Goal: Task Accomplishment & Management: Complete application form

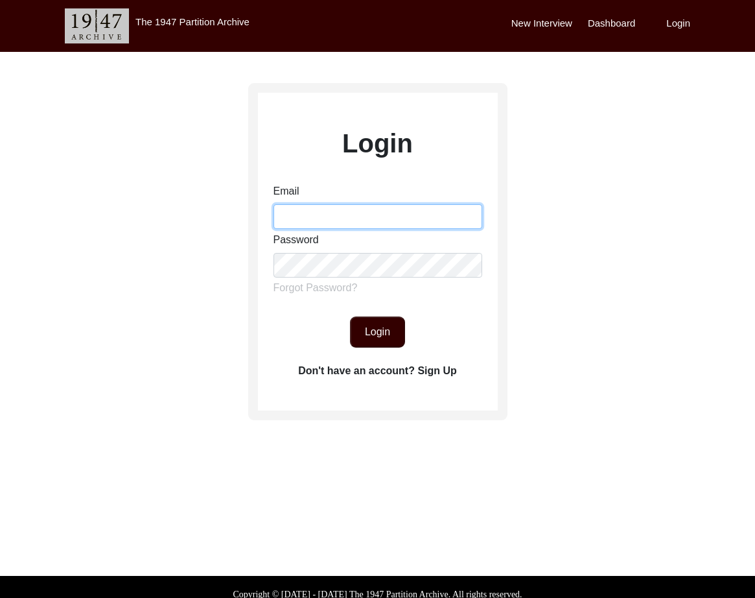
click at [331, 214] on input "Email" at bounding box center [378, 216] width 209 height 25
type input "[EMAIL_ADDRESS][DOMAIN_NAME]"
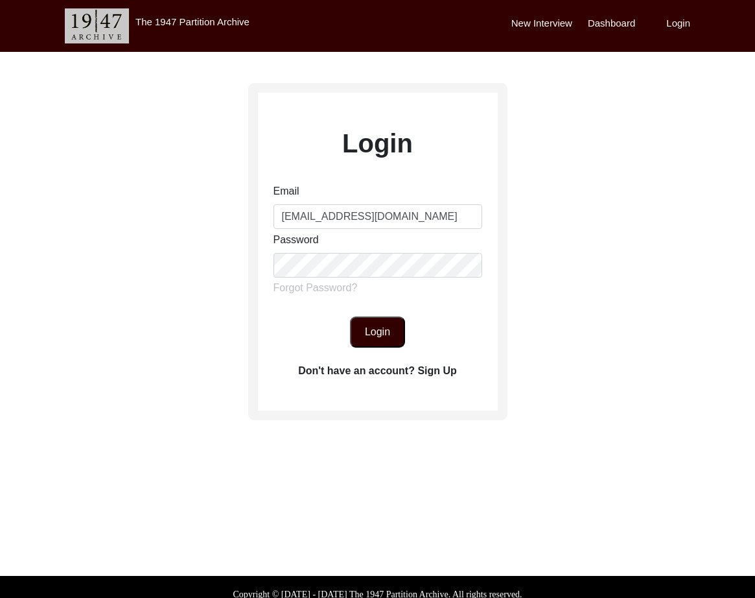
click at [386, 338] on button "Login" at bounding box center [377, 331] width 55 height 31
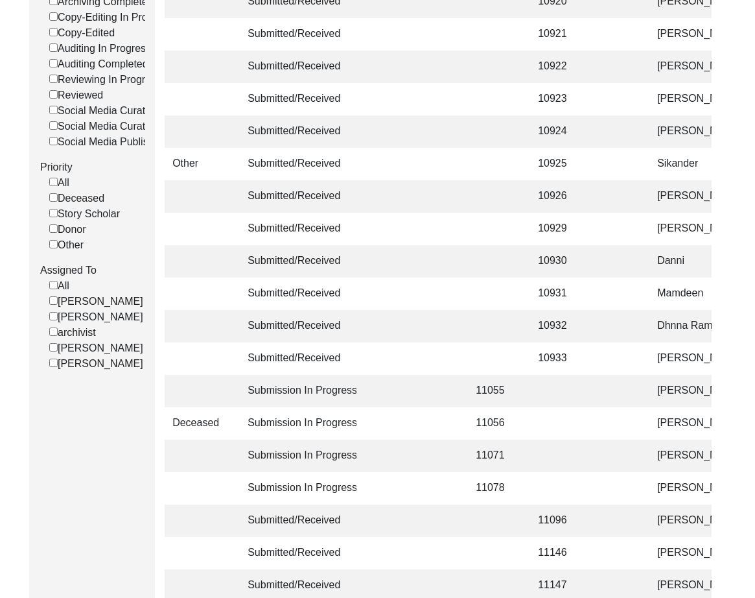
scroll to position [308, 0]
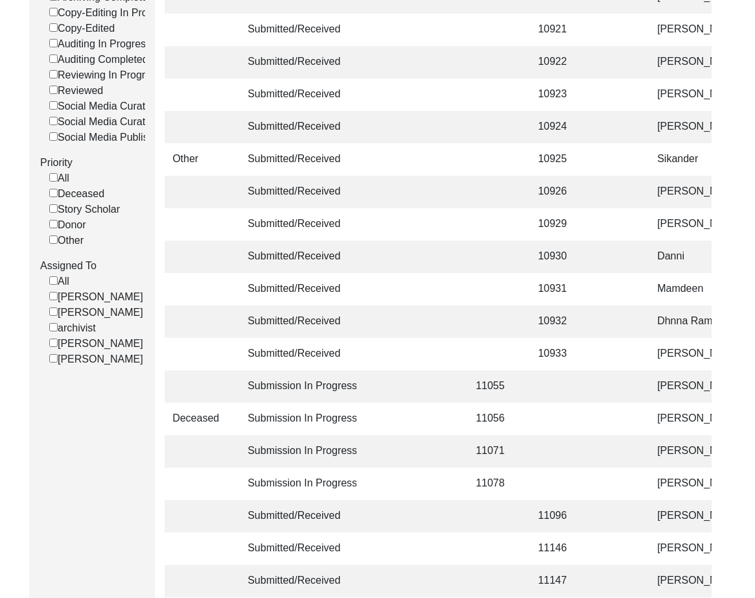
click at [54, 341] on input "[PERSON_NAME]" at bounding box center [53, 342] width 8 height 8
checkbox input "false"
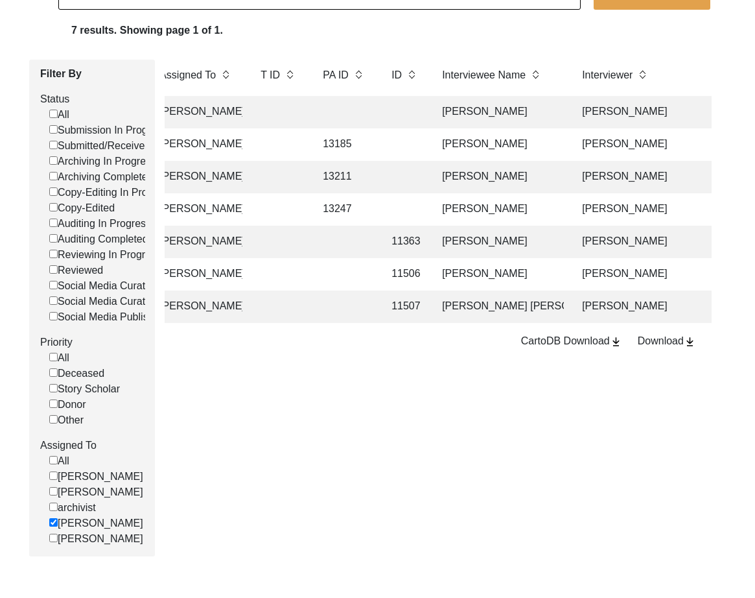
scroll to position [0, 219]
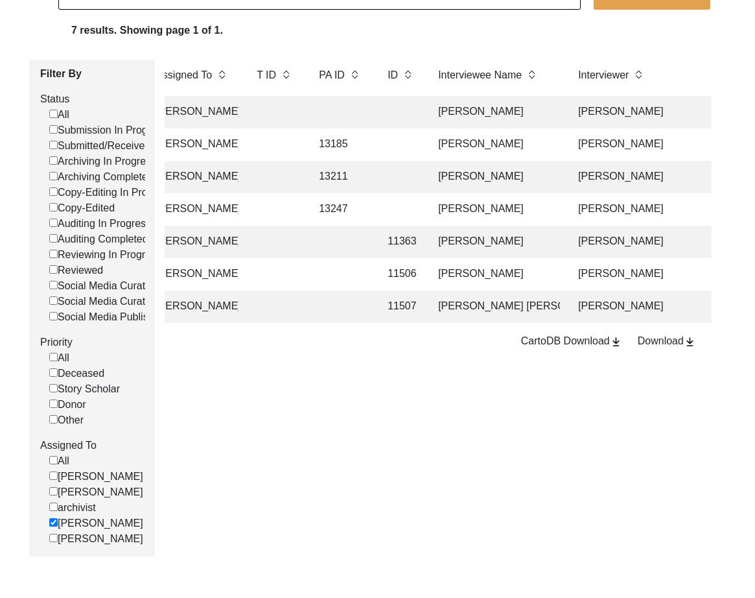
click at [384, 176] on td at bounding box center [400, 177] width 40 height 32
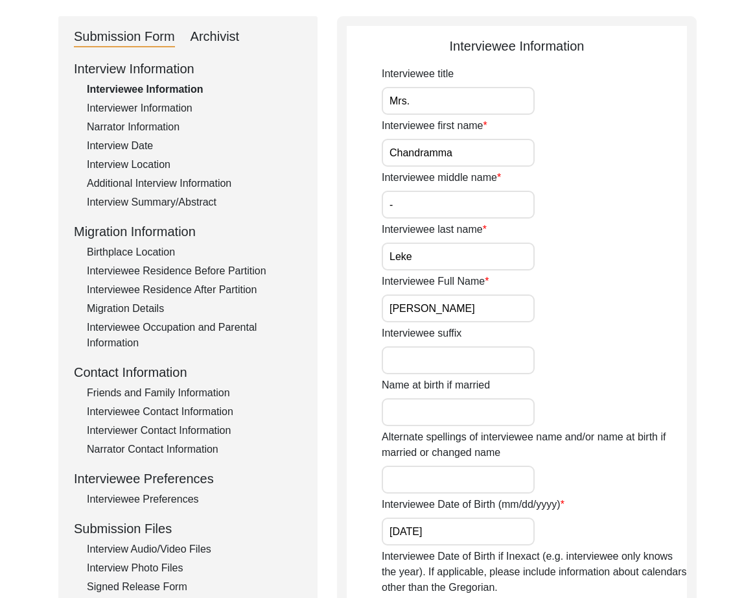
click at [207, 38] on div "Archivist" at bounding box center [215, 37] width 49 height 21
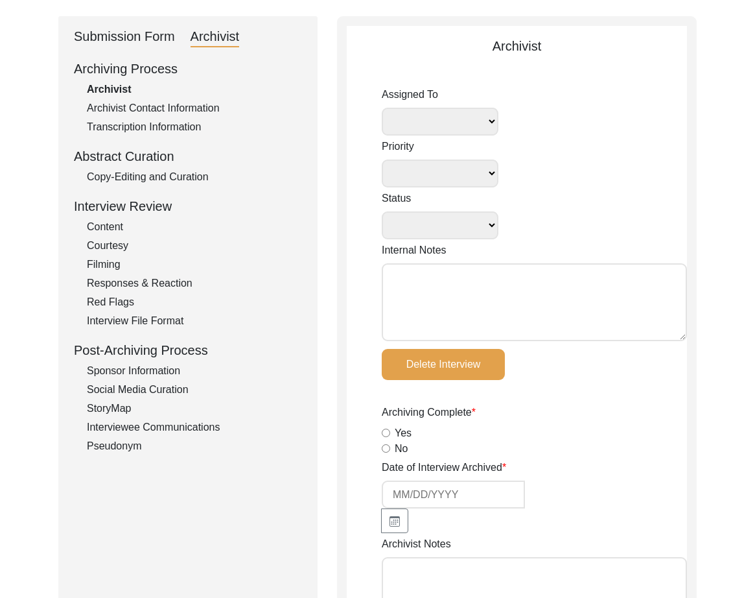
select select
select select "Archiving In Progress"
type textarea "[DATE] Tori: Assigned to Lilly to archive. Due [DATE] [DATE] Tori: This intervi…"
radio input "true"
type input "[DATE]"
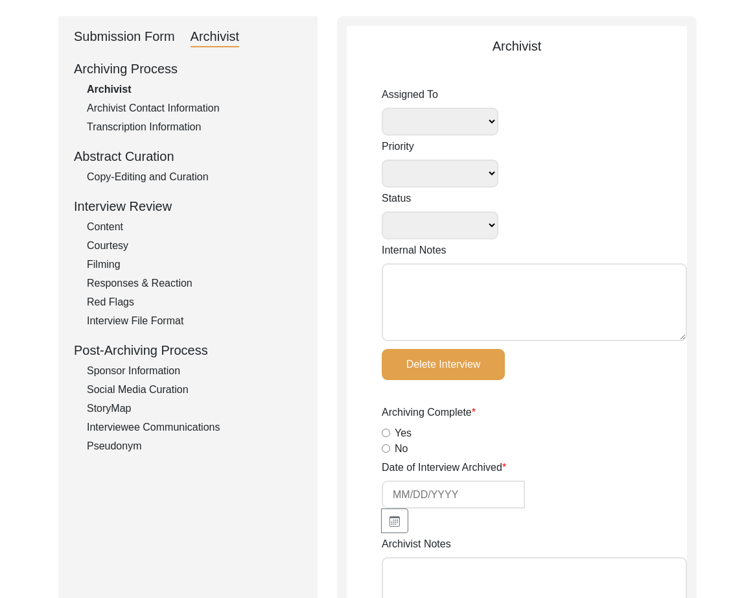
type textarea "[Loremipsu] do Sitame 48, 9657 co Adipiscin Elitsed Doeiusmodte Incididuntu + L…"
radio input "true"
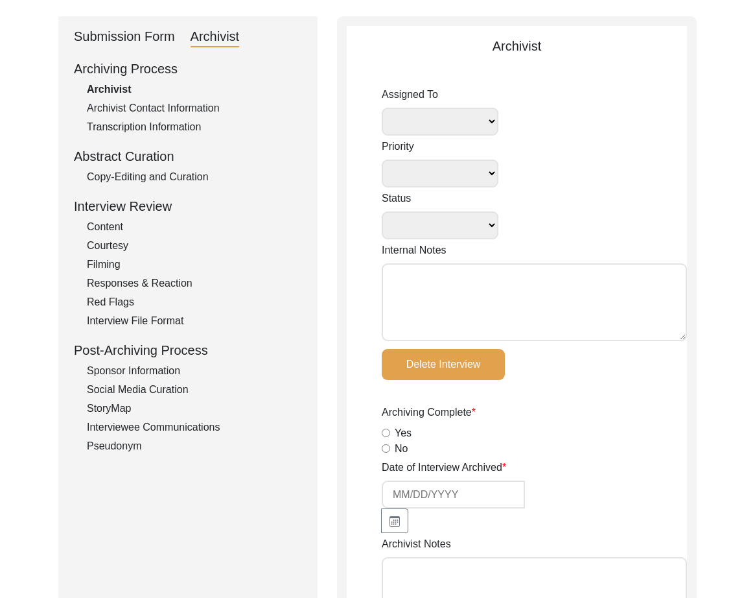
radio input "true"
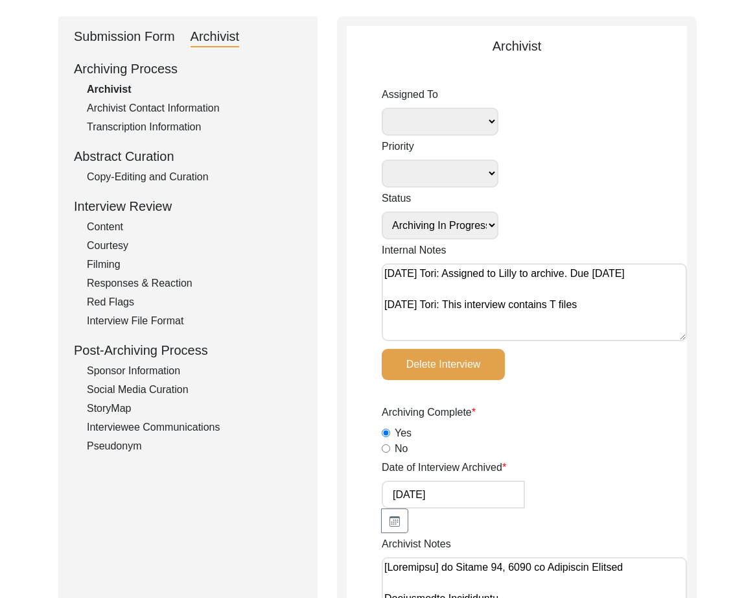
radio input "true"
select select "507"
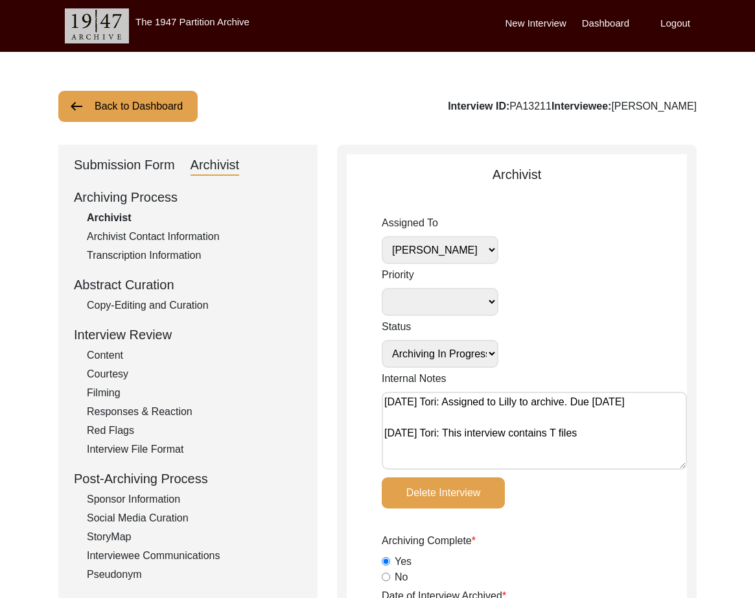
click at [119, 165] on div "Submission Form" at bounding box center [124, 165] width 101 height 21
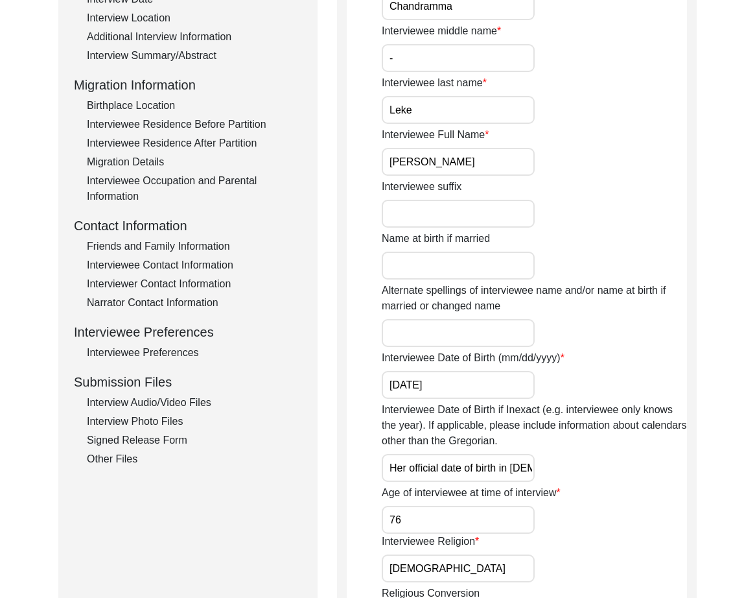
scroll to position [288, 0]
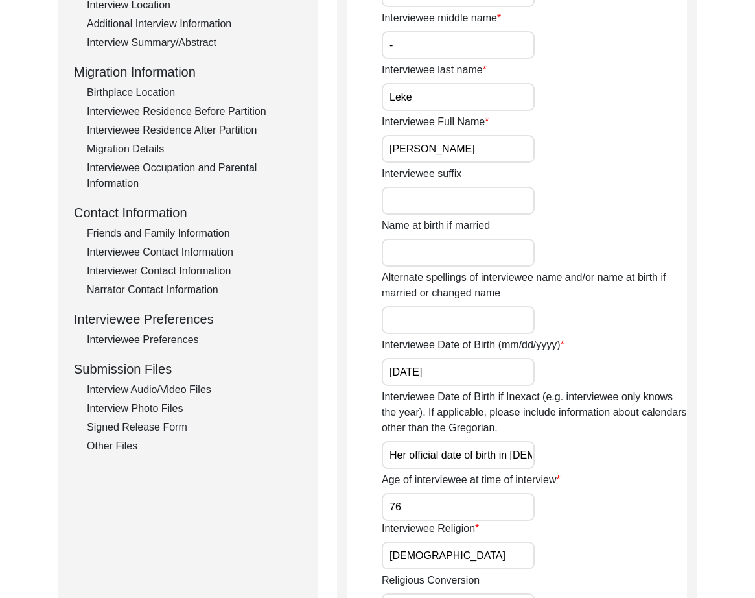
click at [191, 392] on div "Interview Audio/Video Files" at bounding box center [194, 390] width 215 height 16
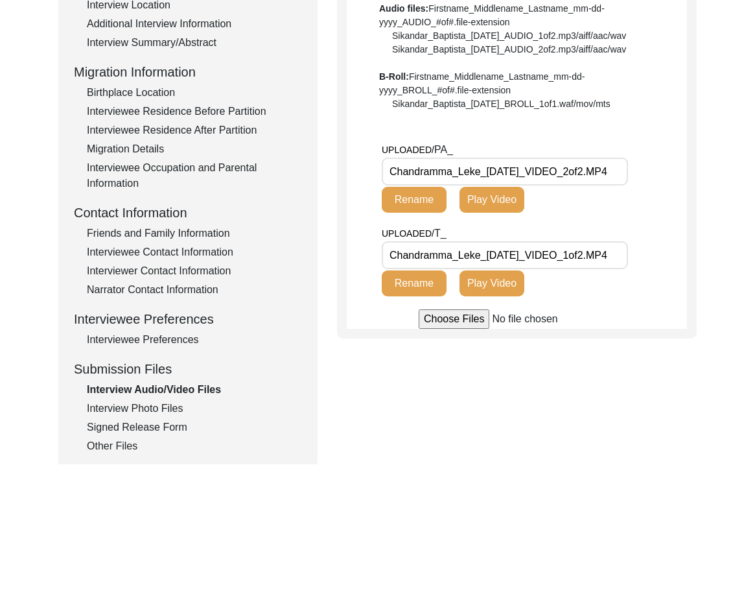
scroll to position [0, 2]
click at [135, 404] on div "Interview Photo Files" at bounding box center [194, 409] width 215 height 16
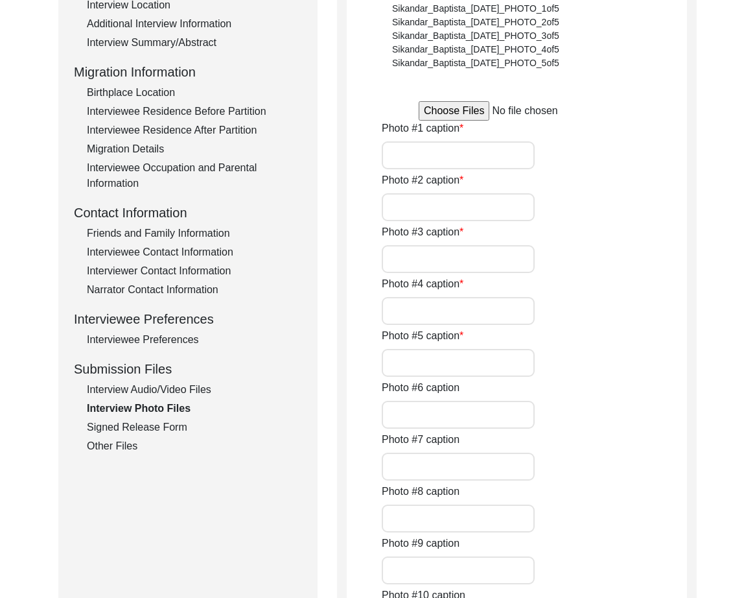
type input "[PERSON_NAME] in interview for 1947 Partition Archive."
type input "[PERSON_NAME] at a wedding."
type input "[PERSON_NAME] during [DATE]."
type input "[PERSON_NAME] with family."
type input "[PERSON_NAME] portrait picture."
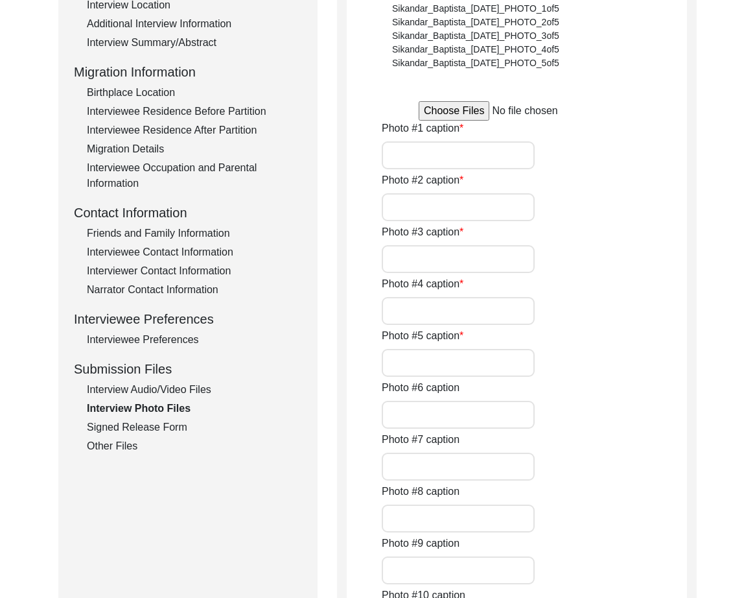
type input "0of5"
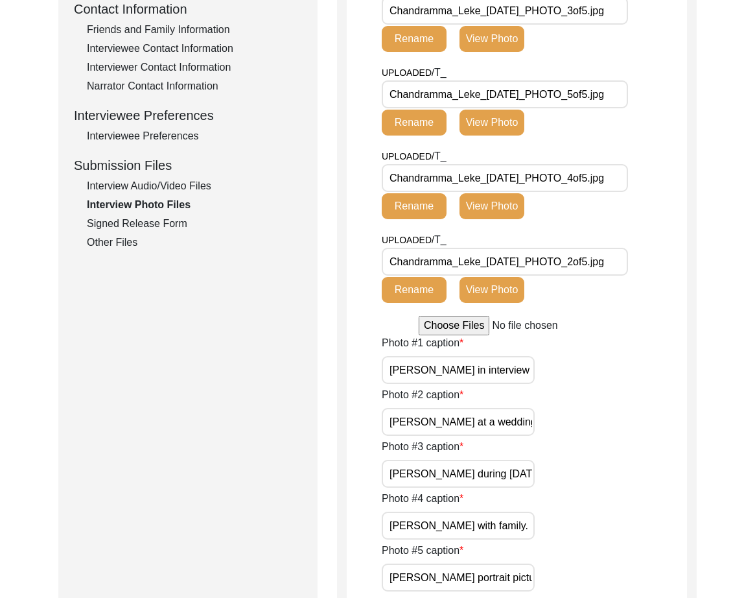
scroll to position [493, 0]
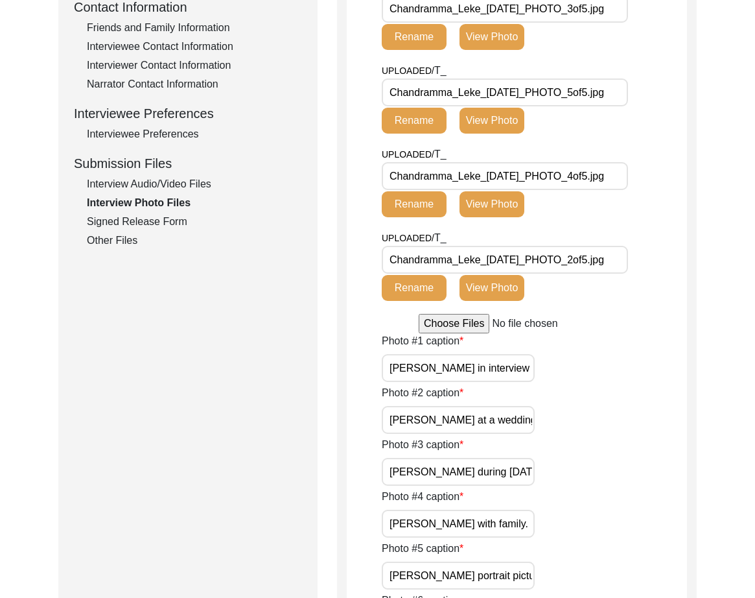
click at [99, 224] on div "Signed Release Form" at bounding box center [194, 222] width 215 height 16
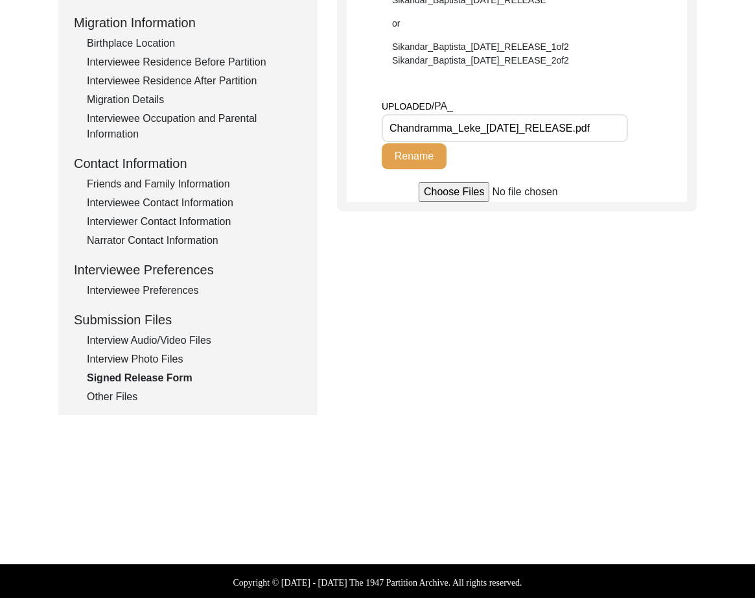
scroll to position [340, 0]
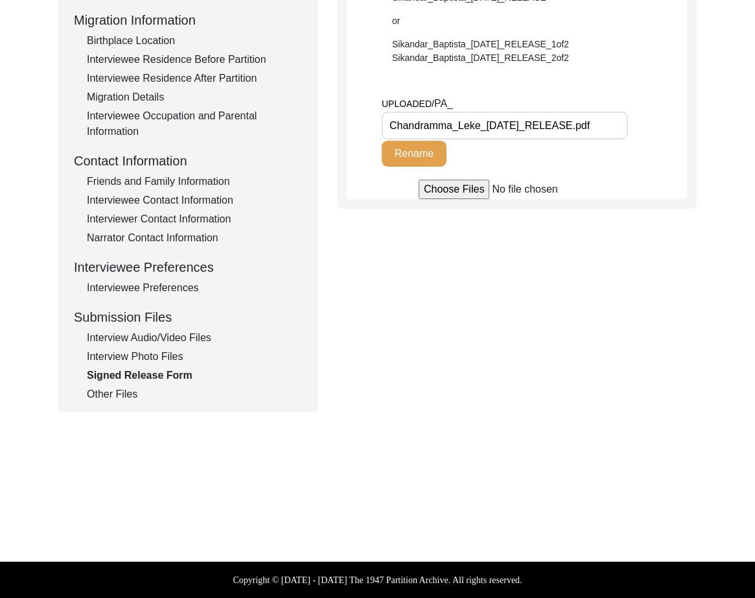
click at [126, 395] on div "Other Files" at bounding box center [194, 394] width 215 height 16
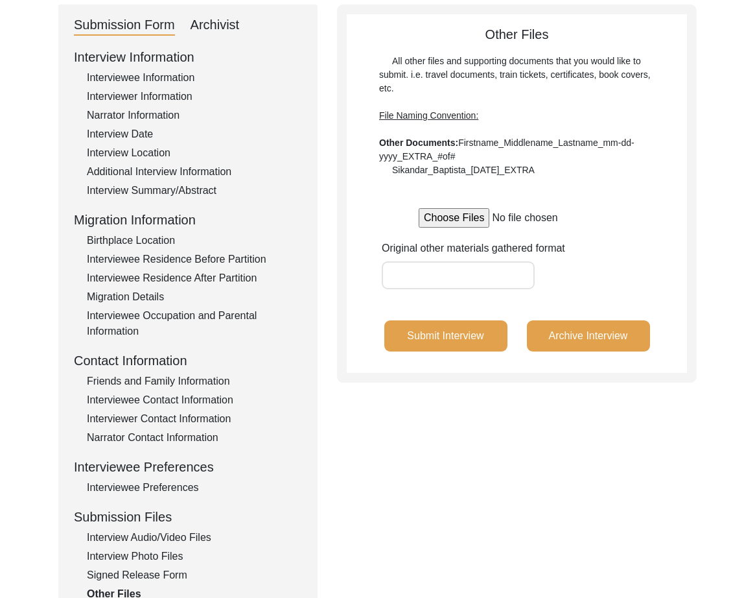
scroll to position [152, 0]
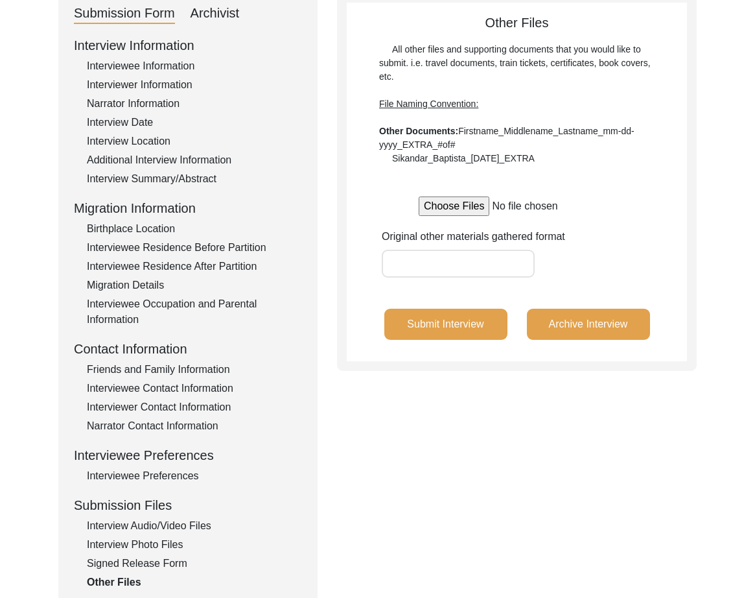
click at [189, 524] on div "Interview Audio/Video Files" at bounding box center [194, 526] width 215 height 16
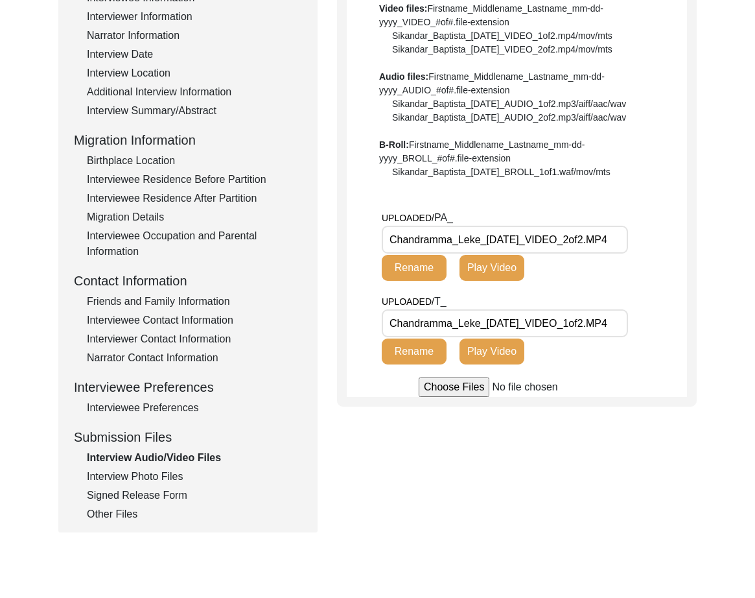
scroll to position [223, 0]
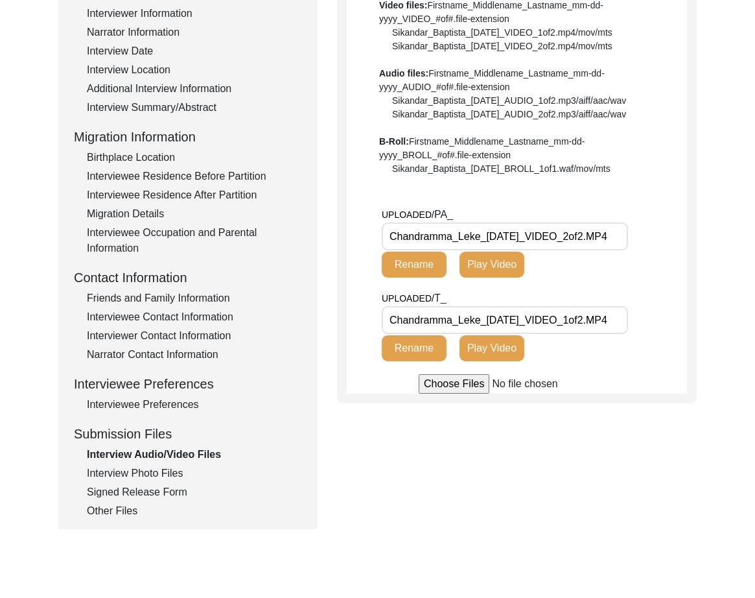
drag, startPoint x: 481, startPoint y: 235, endPoint x: 343, endPoint y: 235, distance: 138.1
click at [343, 235] on div "Interview Audio/Video Files File Naming Convention: Video files: Firstname_Midd…" at bounding box center [517, 163] width 360 height 482
drag, startPoint x: 515, startPoint y: 232, endPoint x: 305, endPoint y: 230, distance: 210.0
click at [305, 230] on div "Submission Form Archivist Interview Information Interviewee Information Intervi…" at bounding box center [377, 225] width 638 height 607
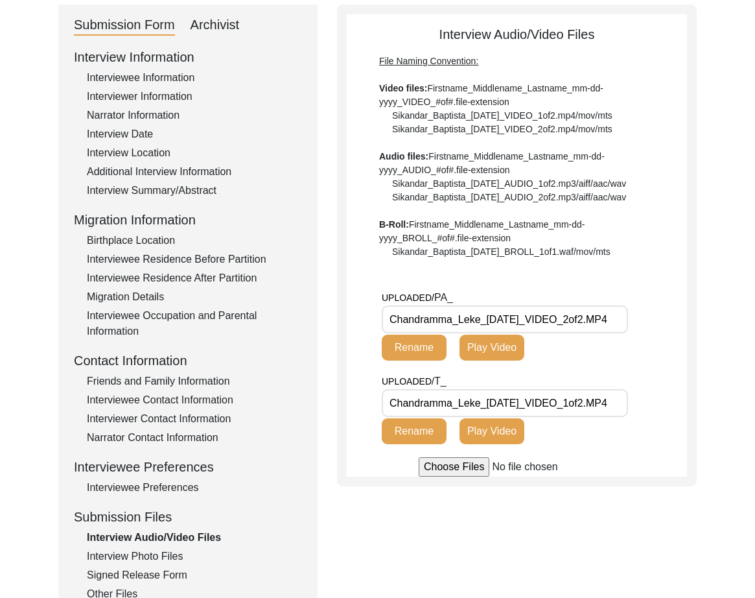
scroll to position [0, 0]
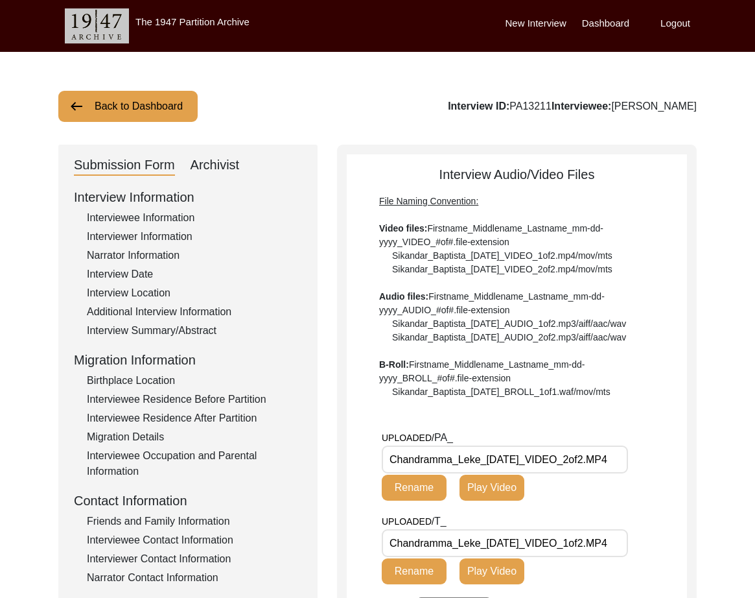
click at [125, 117] on button "Back to Dashboard" at bounding box center [127, 106] width 139 height 31
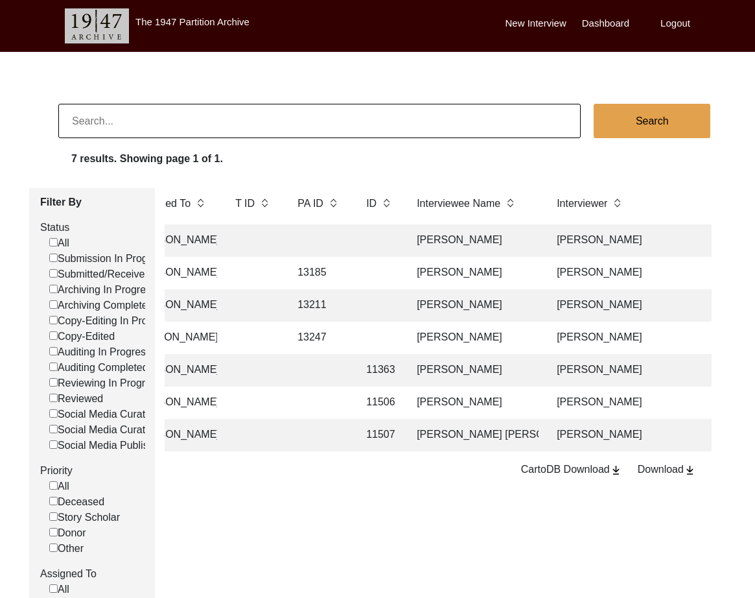
scroll to position [0, 14]
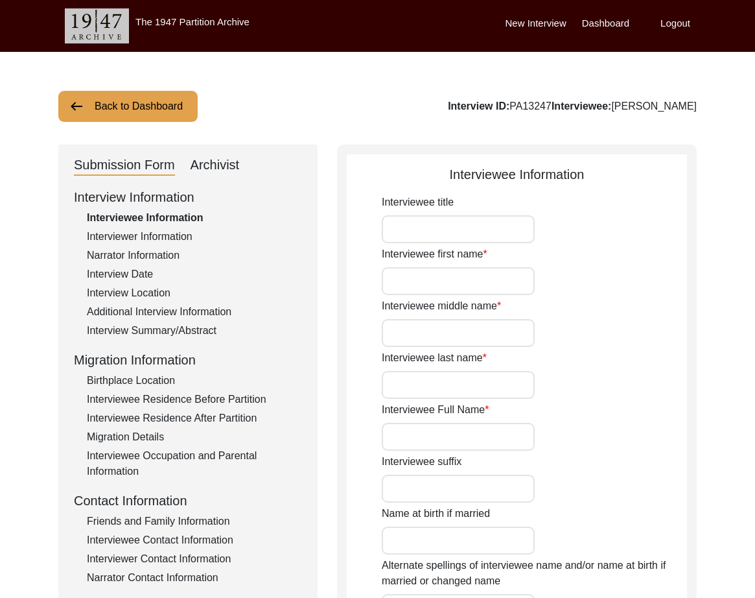
type input "Mr."
type input "[DEMOGRAPHIC_DATA]"
type input "Ramzan"
type input "Dhilon"
type input "[PERSON_NAME]"
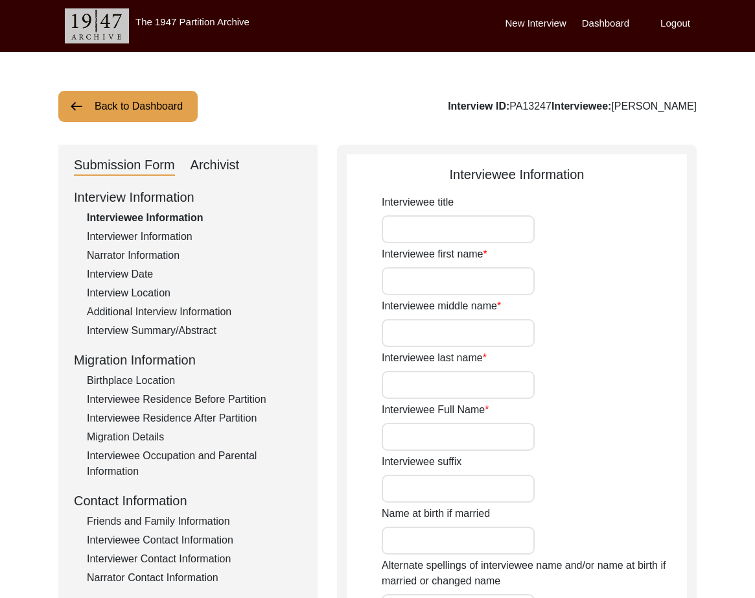
type input "[PERSON_NAME]"
type input "1937"
type input "88"
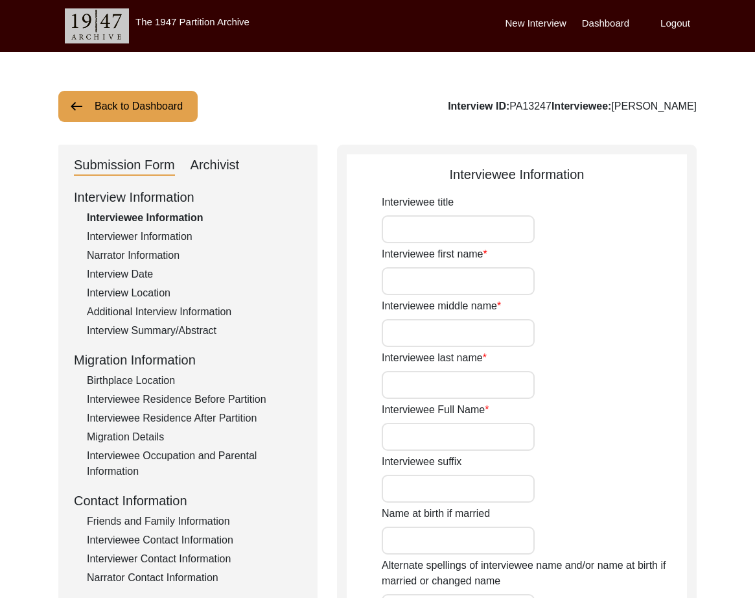
type input "[DEMOGRAPHIC_DATA]"
type input "Punjabi"
type input "Malwai"
type input "[DEMOGRAPHIC_DATA]"
type input "Jut (Dhilon)"
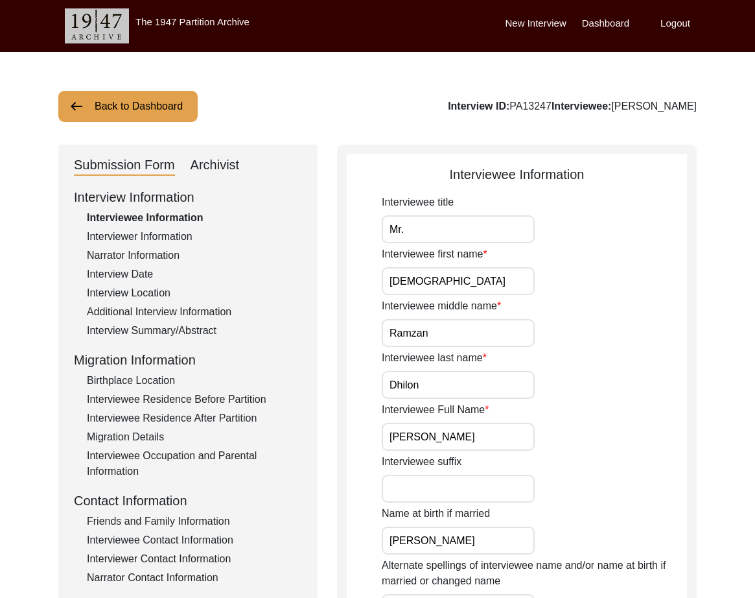
click at [229, 162] on div "Archivist" at bounding box center [215, 165] width 49 height 21
select select "507"
select select "Archiving In Progress"
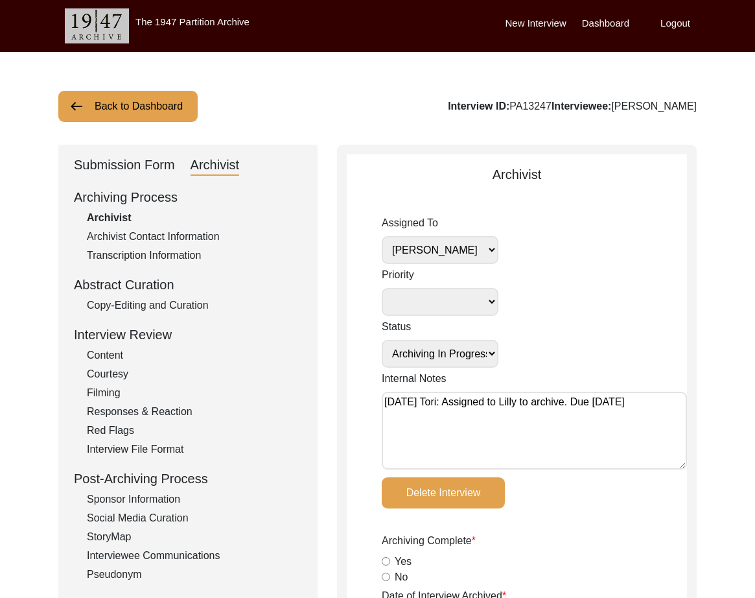
click at [104, 102] on button "Back to Dashboard" at bounding box center [127, 106] width 139 height 31
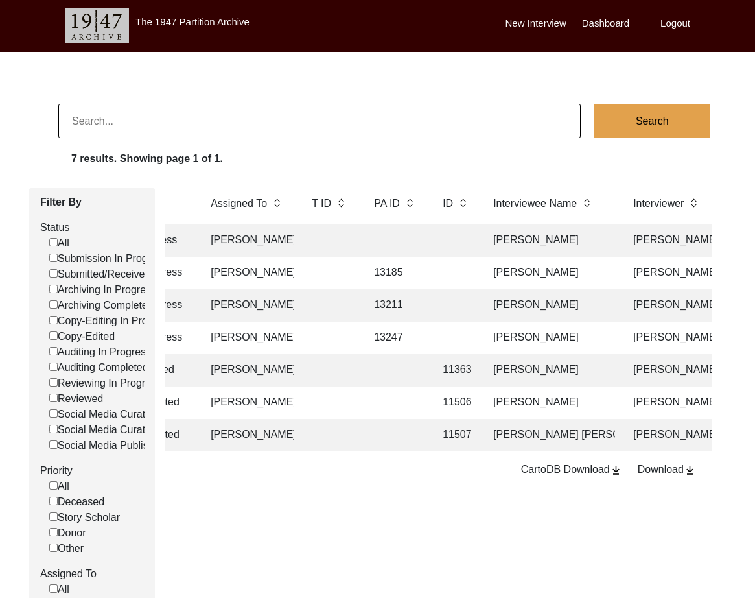
scroll to position [0, 176]
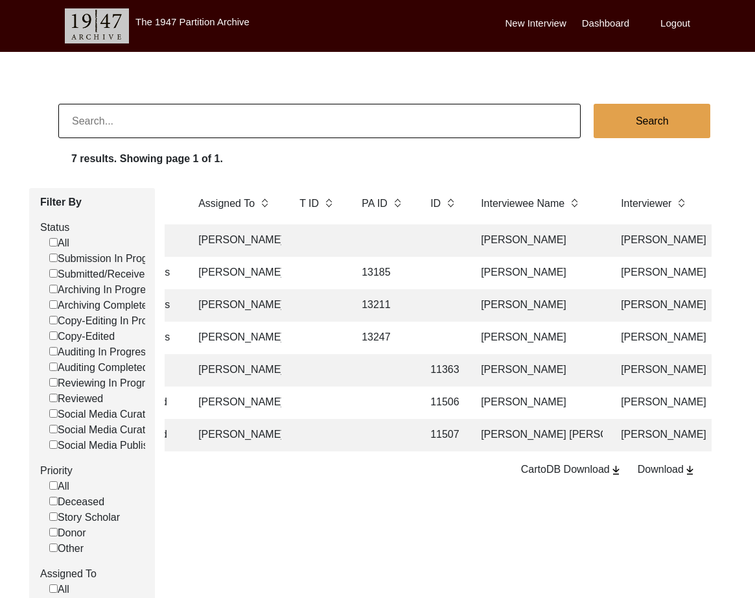
click at [476, 268] on td "[PERSON_NAME]" at bounding box center [538, 273] width 130 height 32
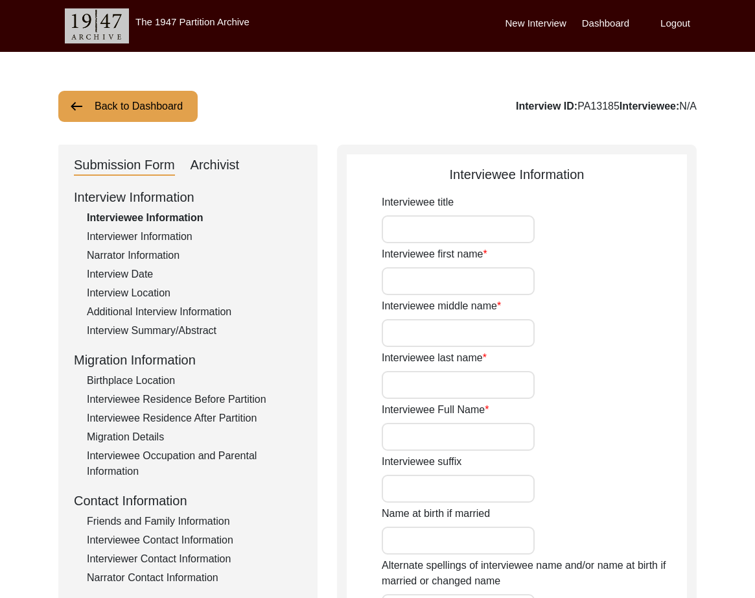
type input "Mr."
type input "Jahar"
type input "-"
type input "Das"
type input "[PERSON_NAME]"
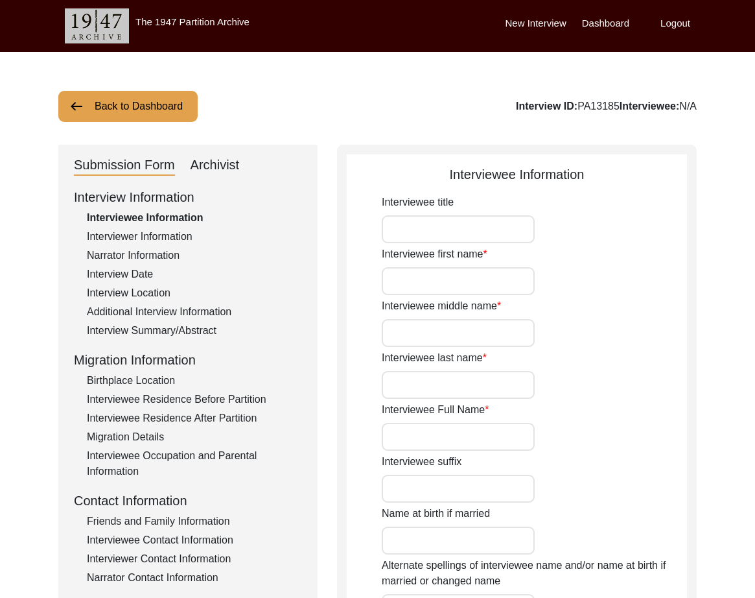
type input "[PERSON_NAME]"
type input "[DATE]"
type input "1946"
type input "78"
type input "[DEMOGRAPHIC_DATA]"
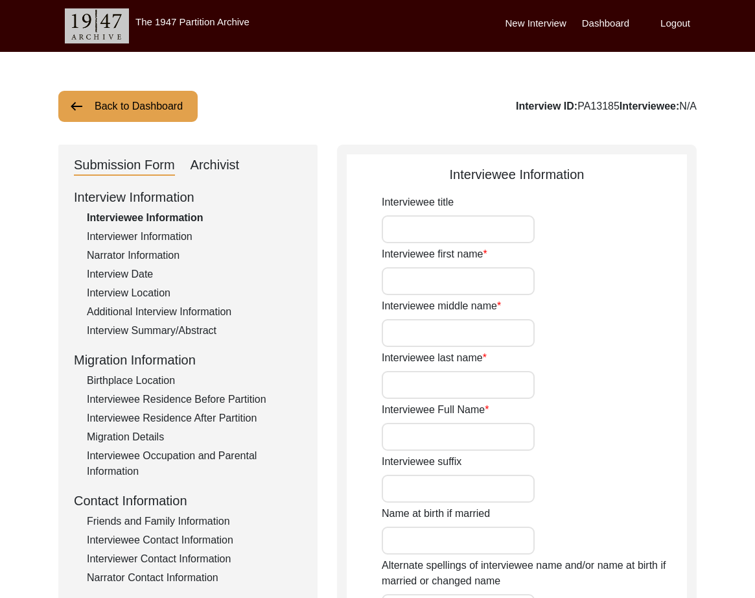
type input "Bangla"
type input "[GEOGRAPHIC_DATA]/[GEOGRAPHIC_DATA]"
type input "[DEMOGRAPHIC_DATA]"
type input "Scheduled Caste"
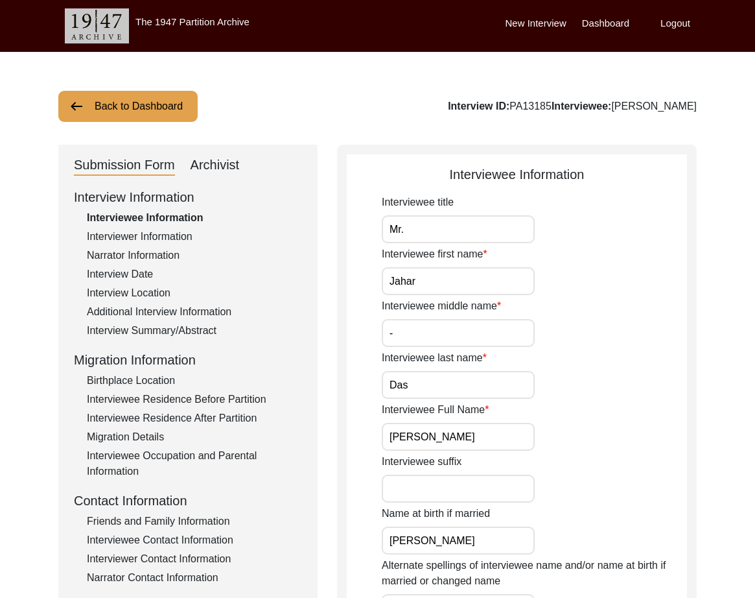
click at [242, 161] on div "Submission Form Archivist" at bounding box center [188, 165] width 228 height 21
click at [219, 163] on div "Archivist" at bounding box center [215, 165] width 49 height 21
select select "507"
select select "Archiving In Progress"
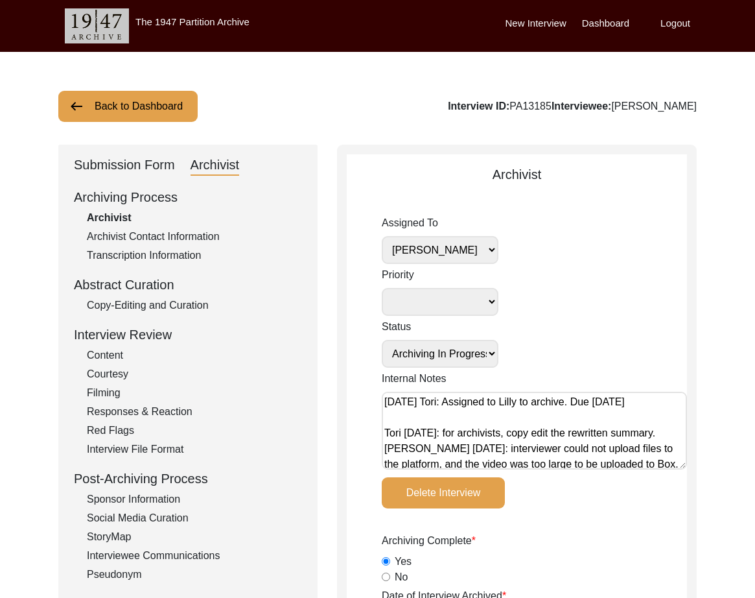
drag, startPoint x: 99, startPoint y: 160, endPoint x: 106, endPoint y: 166, distance: 9.2
click at [99, 160] on div "Submission Form" at bounding box center [124, 165] width 101 height 21
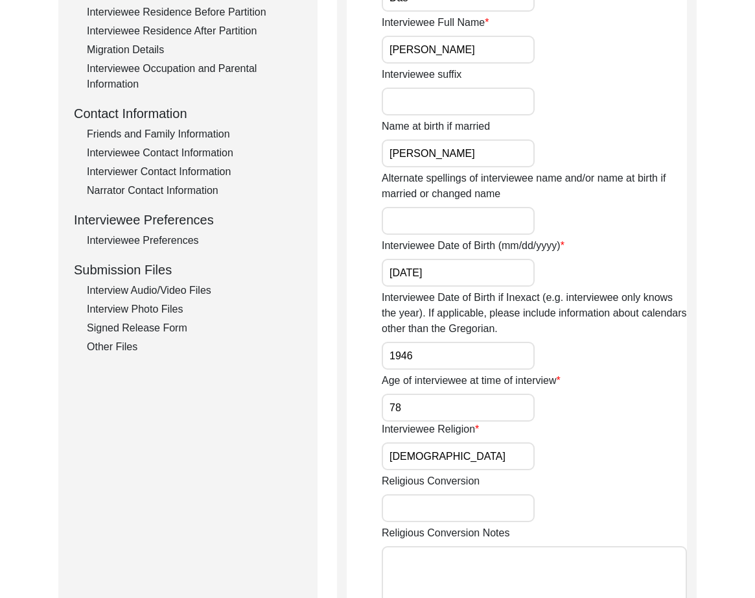
click at [165, 283] on div "Interview Audio/Video Files" at bounding box center [194, 291] width 215 height 16
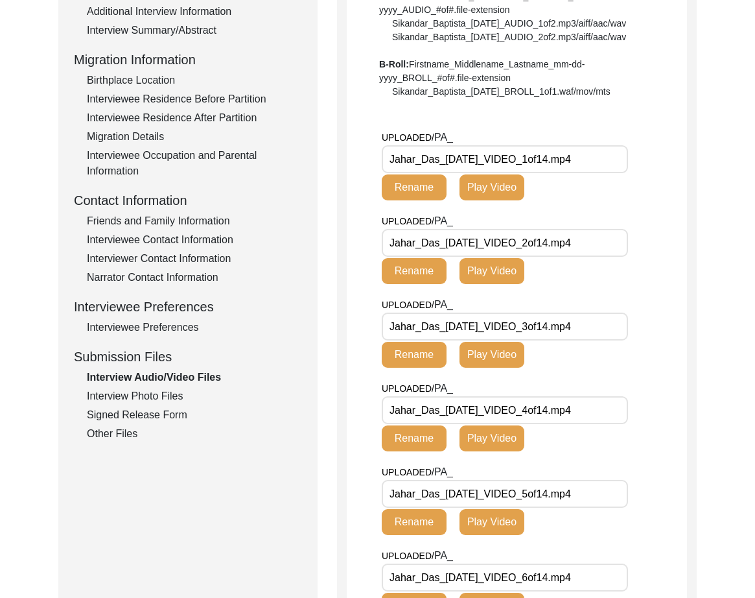
scroll to position [298, 0]
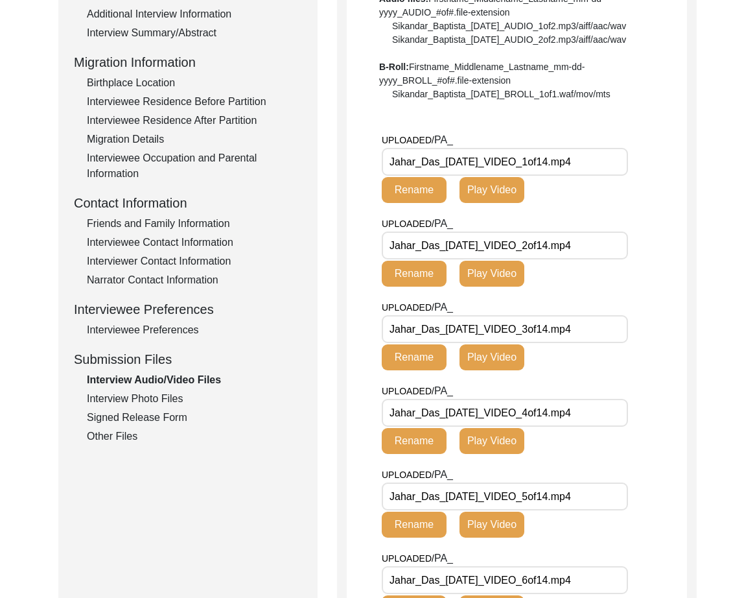
drag, startPoint x: 439, startPoint y: 162, endPoint x: 356, endPoint y: 160, distance: 83.6
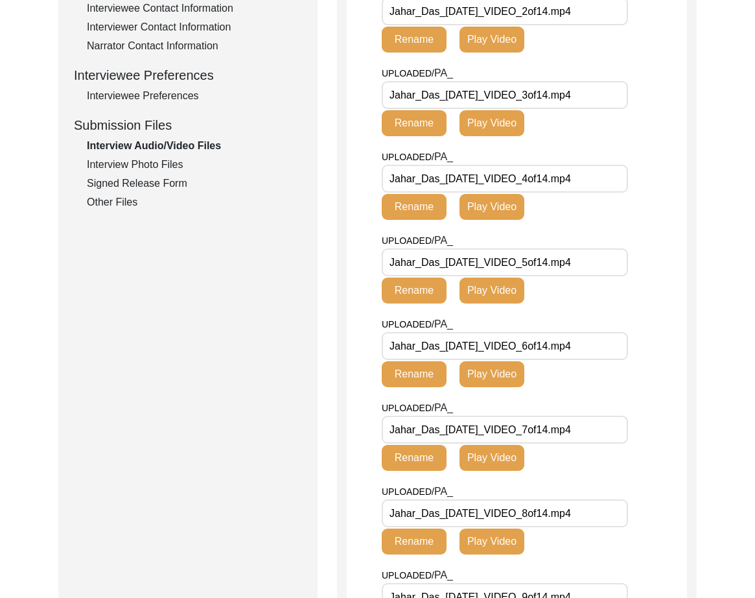
scroll to position [476, 0]
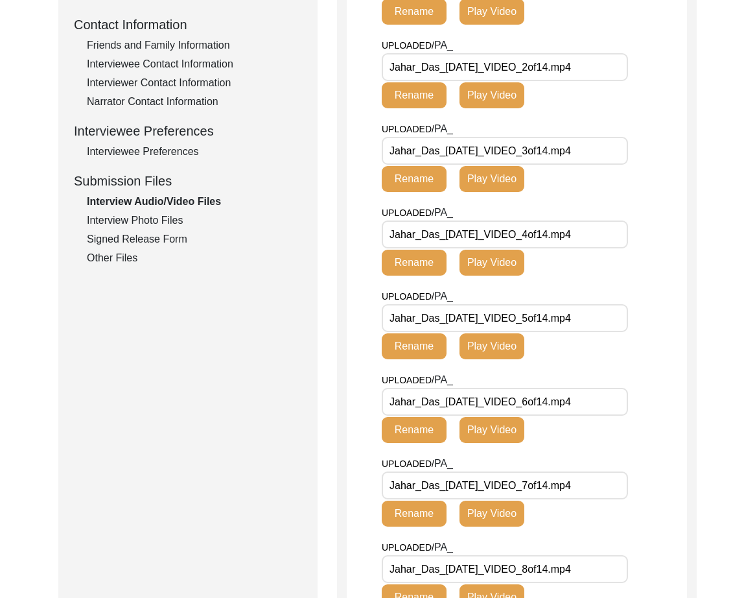
click at [145, 218] on div "Interview Photo Files" at bounding box center [194, 221] width 215 height 16
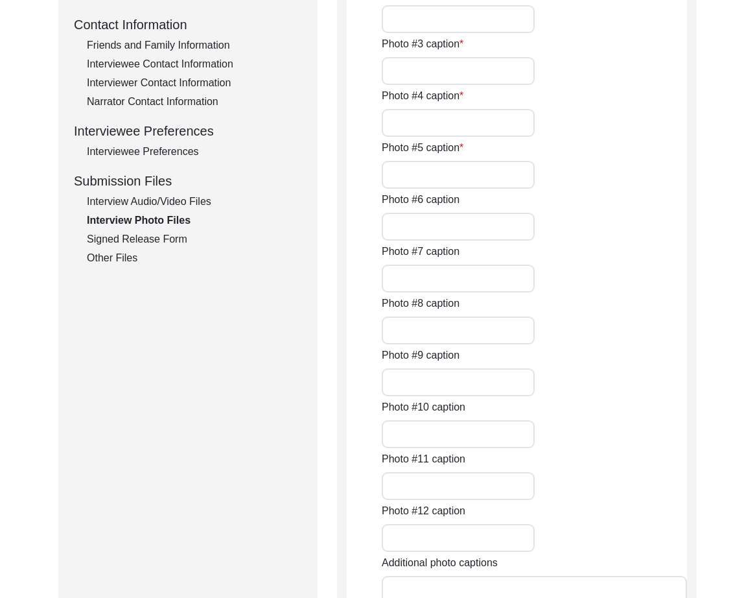
type input "A horizontal shot of [PERSON_NAME]"
type input "[PERSON_NAME] and [PERSON_NAME]"
type input "[PERSON_NAME] and [PERSON_NAME] in [PERSON_NAME] shop"
type input "A photo of [PERSON_NAME] passport issued in [DATE]"
type input "A photo of [PERSON_NAME] portrait page on his passport"
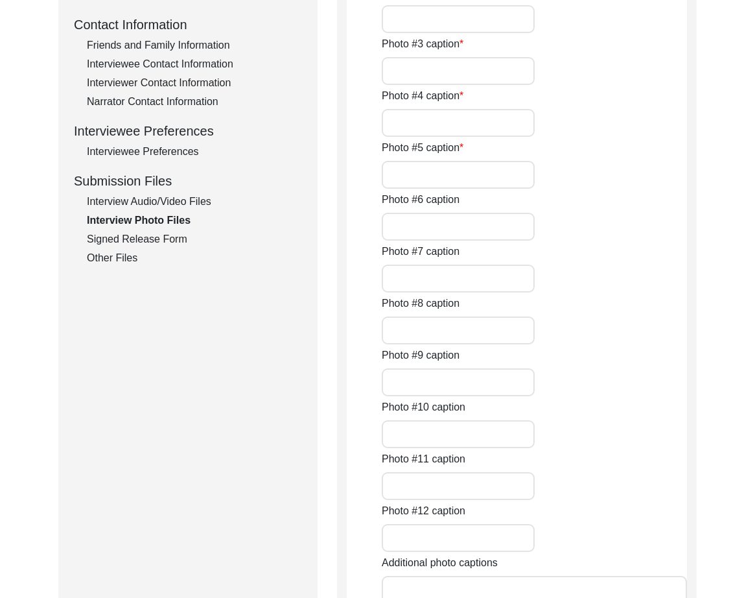
type input "[PERSON_NAME] and [PERSON_NAME] standing next to each other"
type input "2of6"
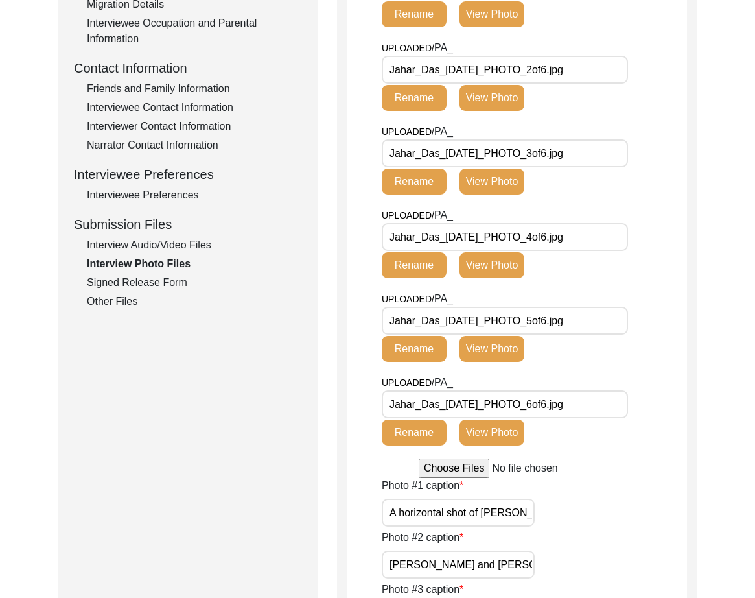
scroll to position [433, 0]
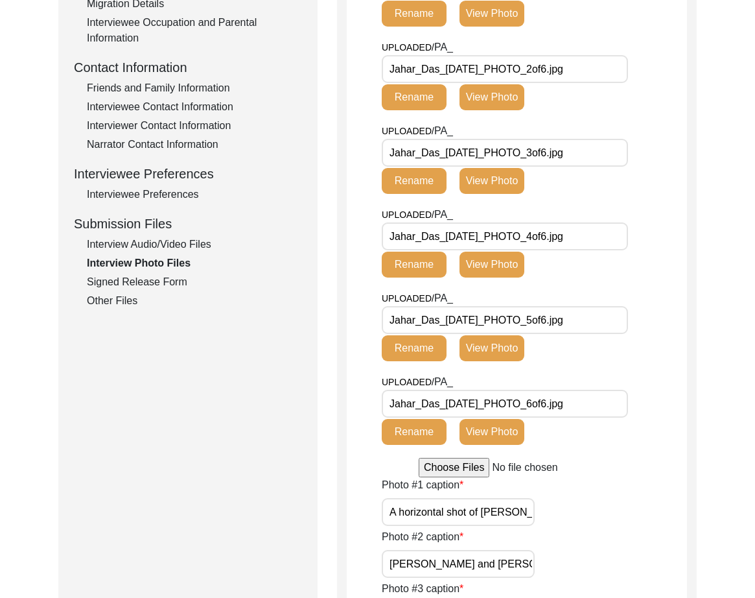
click at [143, 282] on div "Signed Release Form" at bounding box center [194, 282] width 215 height 16
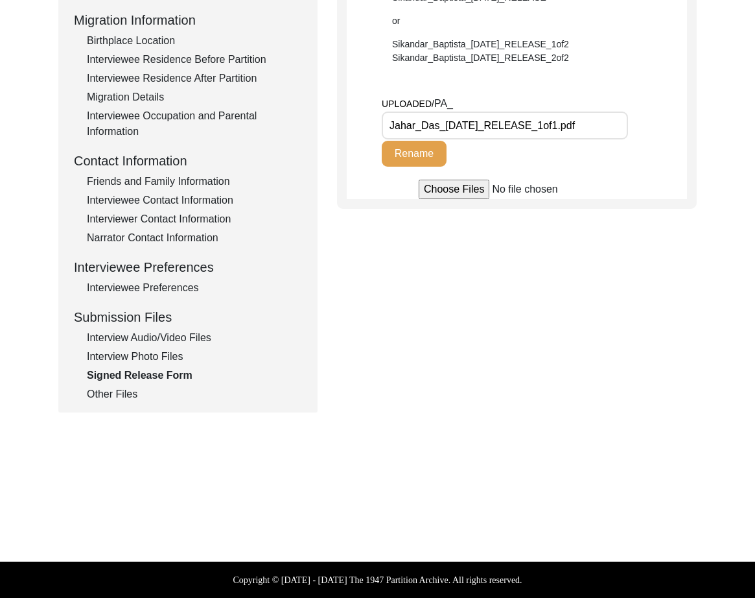
drag, startPoint x: 493, startPoint y: 124, endPoint x: 334, endPoint y: 123, distance: 158.2
click at [334, 123] on div "Submission Form Archivist Interview Information Interviewee Information Intervi…" at bounding box center [377, 108] width 638 height 607
